Goal: Task Accomplishment & Management: Manage account settings

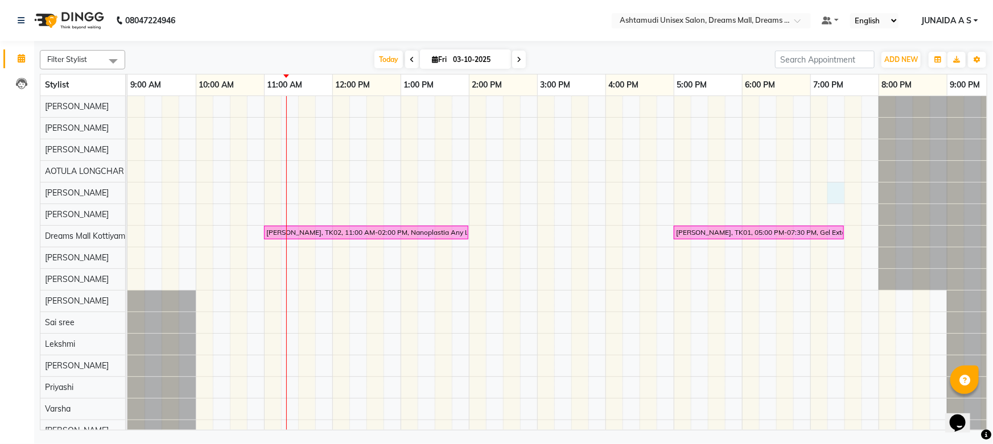
click at [832, 189] on div "[PERSON_NAME], TK02, 11:00 AM-02:00 PM, Nanoplastia Any Length Offer [PERSON_NA…" at bounding box center [571, 290] width 888 height 389
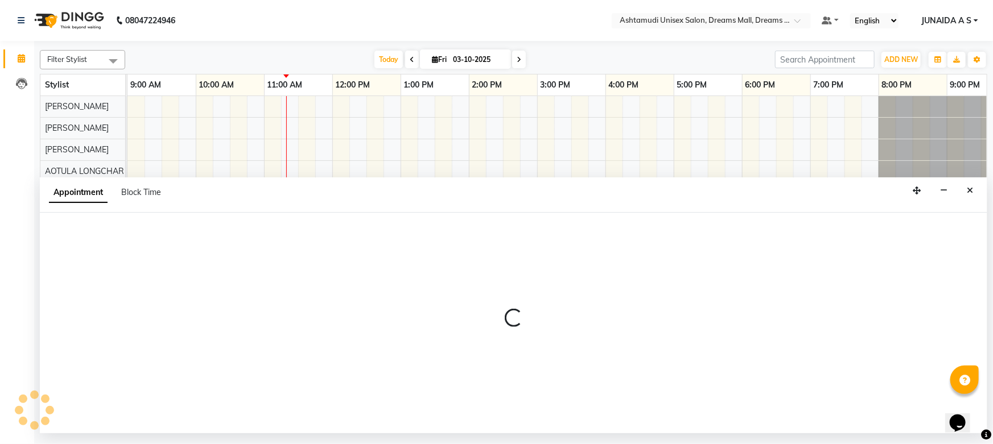
select select "62106"
select select "tentative"
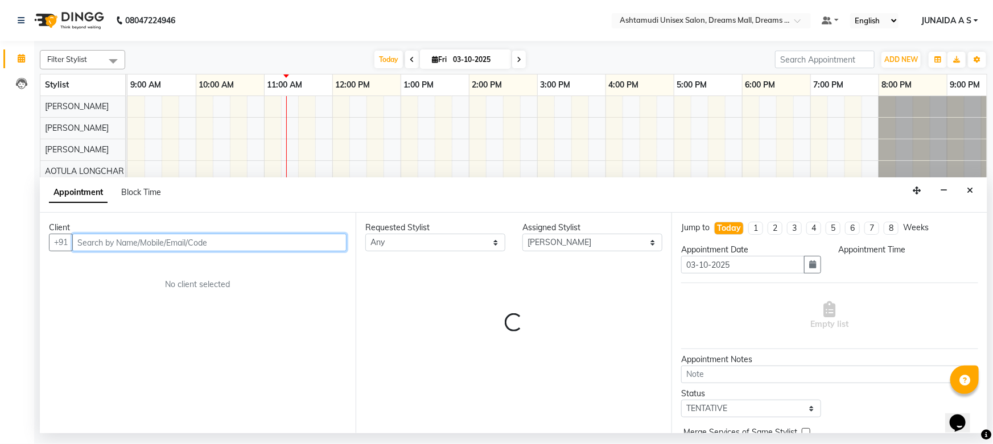
select select "1155"
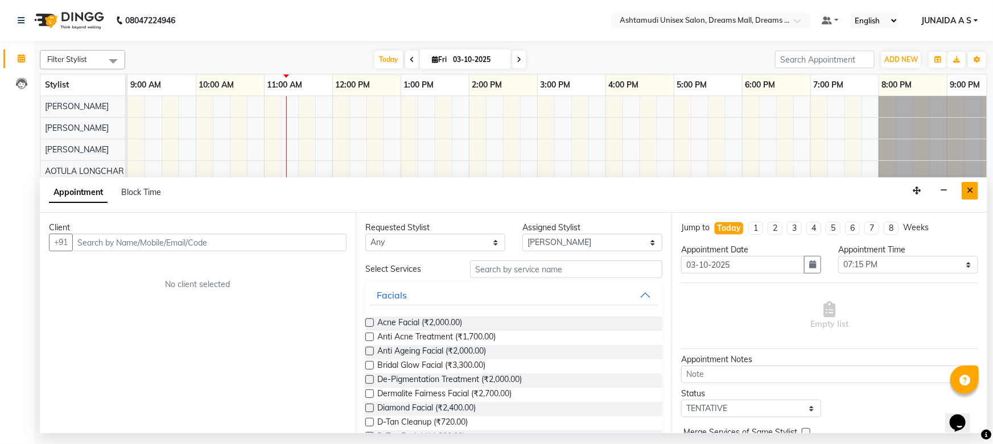
click at [966, 188] on button "Close" at bounding box center [970, 191] width 17 height 18
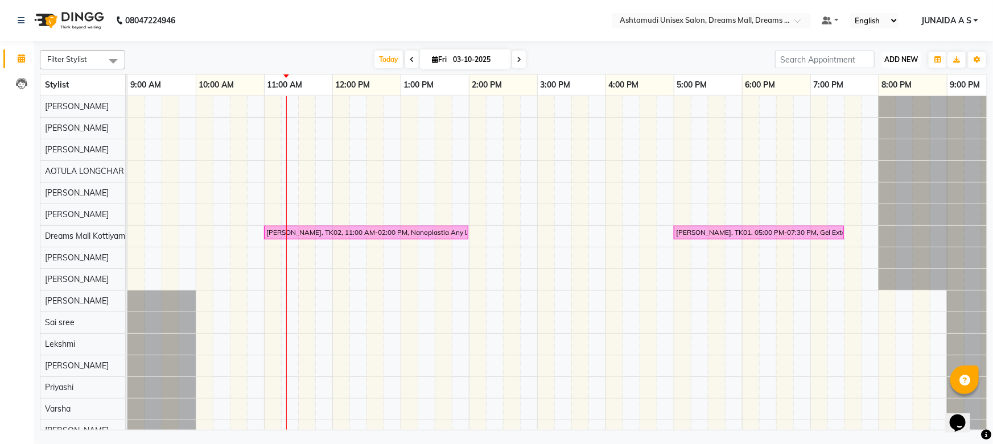
click at [904, 62] on span "ADD NEW" at bounding box center [901, 59] width 34 height 9
click at [902, 80] on button "Add Appointment" at bounding box center [876, 81] width 90 height 15
select select "tentative"
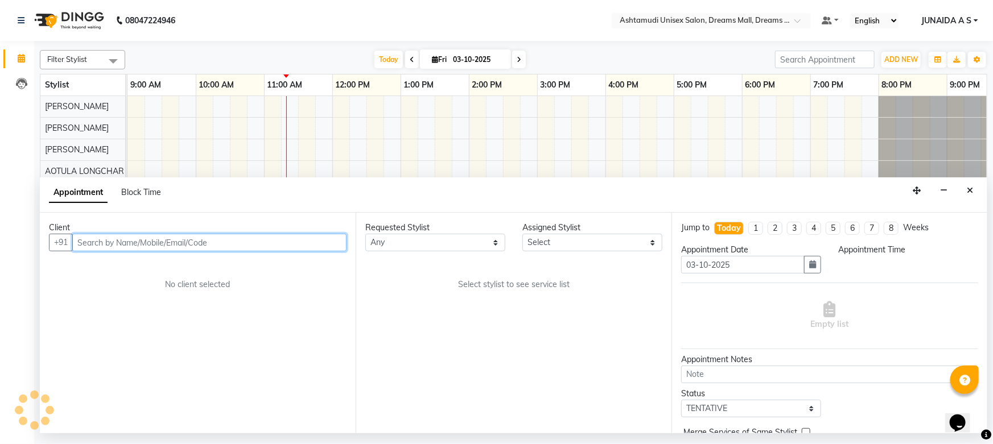
select select "600"
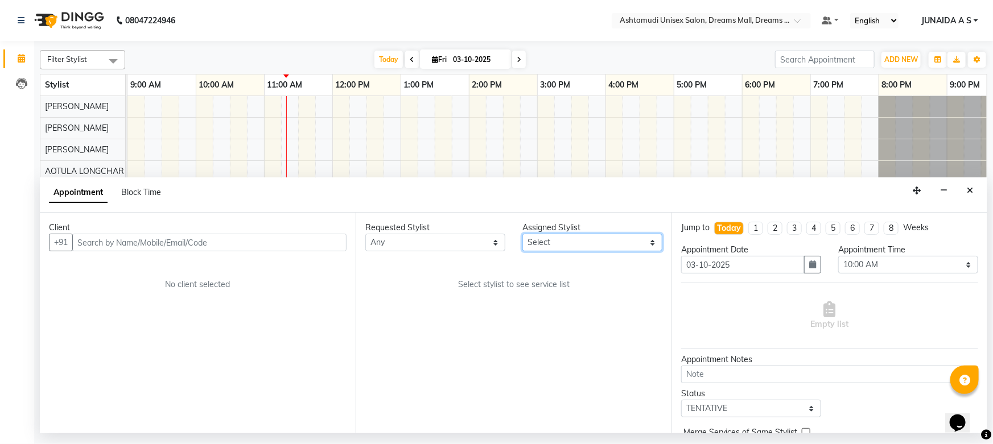
drag, startPoint x: 548, startPoint y: 240, endPoint x: 551, endPoint y: 233, distance: 6.9
click at [548, 240] on select "Select [PERSON_NAME] AOTULA LONGCHAR [PERSON_NAME] BIKI SARKI [PERSON_NAME] Dre…" at bounding box center [592, 243] width 140 height 18
select select "63210"
click at [522, 234] on select "Select [PERSON_NAME] AOTULA LONGCHAR [PERSON_NAME] BIKI SARKI [PERSON_NAME] Dre…" at bounding box center [592, 243] width 140 height 18
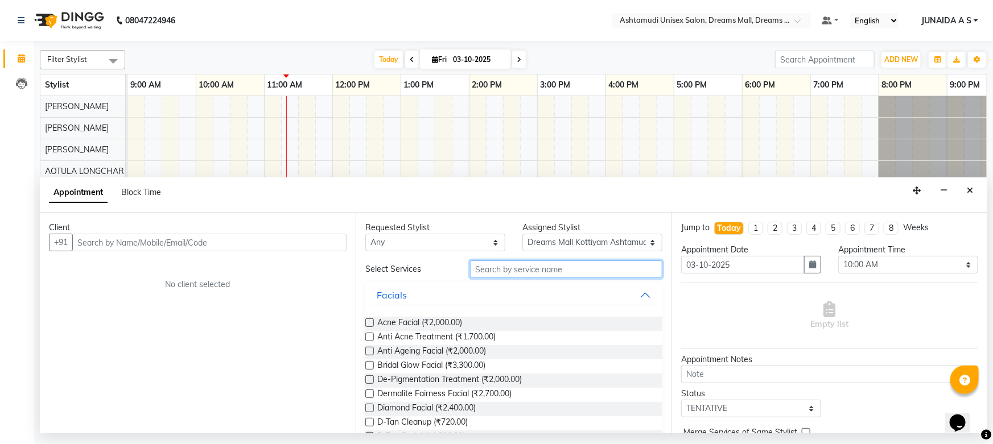
click at [500, 264] on input "text" at bounding box center [566, 270] width 192 height 18
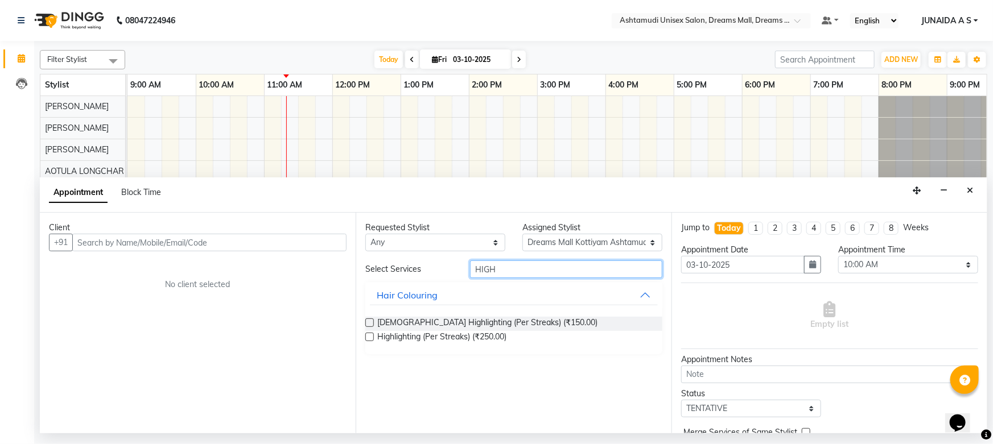
type input "HIGH"
click at [366, 338] on label at bounding box center [369, 337] width 9 height 9
click at [366, 338] on input "checkbox" at bounding box center [368, 338] width 7 height 7
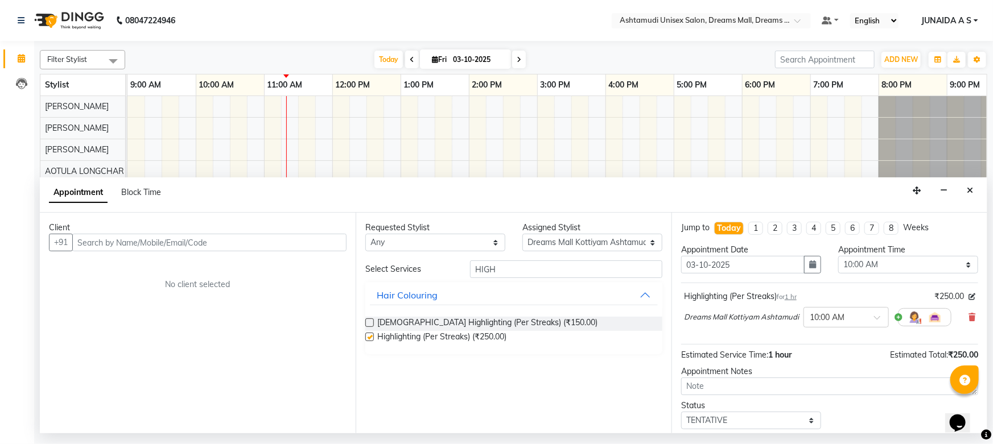
checkbox input "false"
drag, startPoint x: 376, startPoint y: 336, endPoint x: 514, endPoint y: 336, distance: 138.8
click at [514, 336] on div "Highlighting (Per Streaks) (₹250.00)" at bounding box center [513, 338] width 297 height 14
copy span "Highlighting (Per Streaks) (₹250.00)"
drag, startPoint x: 512, startPoint y: 258, endPoint x: 443, endPoint y: 262, distance: 69.5
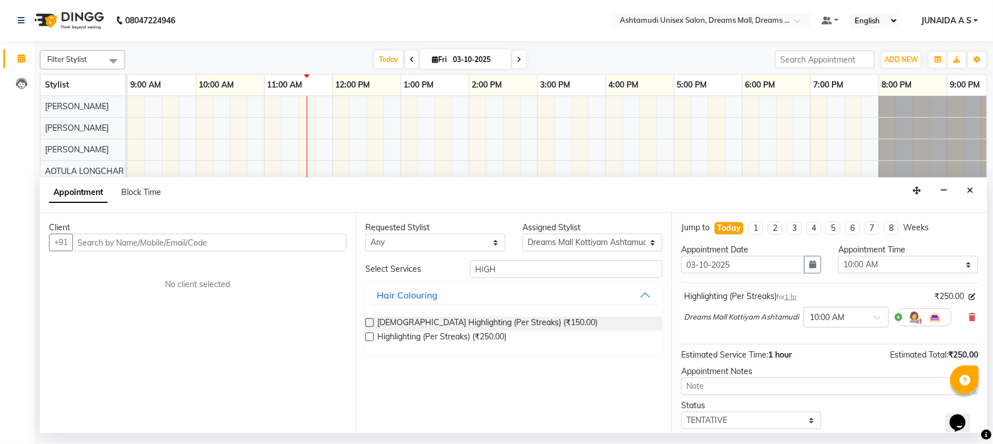
click at [443, 262] on div "Requested Stylist Any [PERSON_NAME] AOTULA LONGCHAR [PERSON_NAME] BIKI SARKI [P…" at bounding box center [514, 323] width 316 height 221
drag, startPoint x: 497, startPoint y: 270, endPoint x: 420, endPoint y: 271, distance: 76.8
click at [420, 271] on div "Select Services HIGH" at bounding box center [514, 270] width 314 height 18
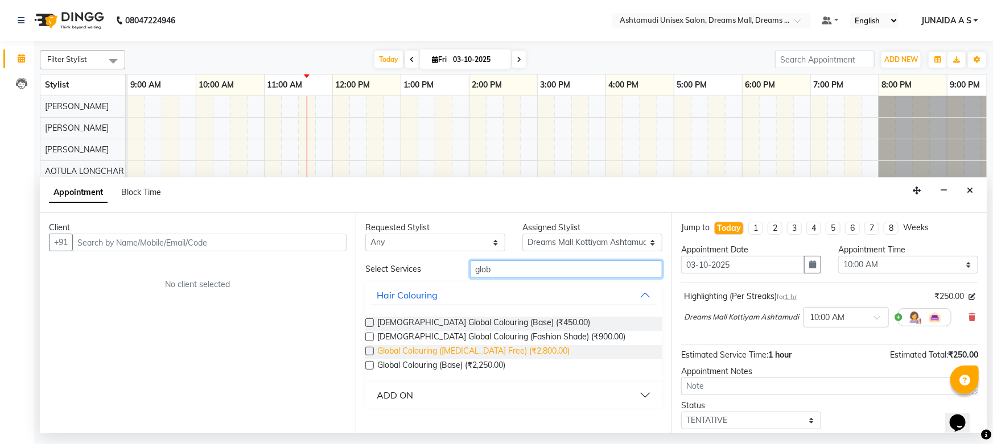
type input "glob"
drag, startPoint x: 378, startPoint y: 353, endPoint x: 545, endPoint y: 354, distance: 166.7
click at [546, 356] on div "Global Colouring ([MEDICAL_DATA] Free) (₹2,800.00)" at bounding box center [513, 352] width 297 height 14
copy span "Global Colouring ([MEDICAL_DATA] Free) (₹2,800.00)"
